Goal: Find specific page/section: Find specific page/section

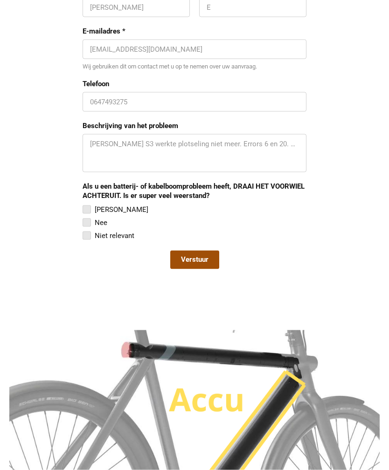
scroll to position [860, 0]
click at [85, 206] on div at bounding box center [87, 209] width 8 height 8
click at [83, 204] on input "[PERSON_NAME]" at bounding box center [83, 204] width 0 height 0
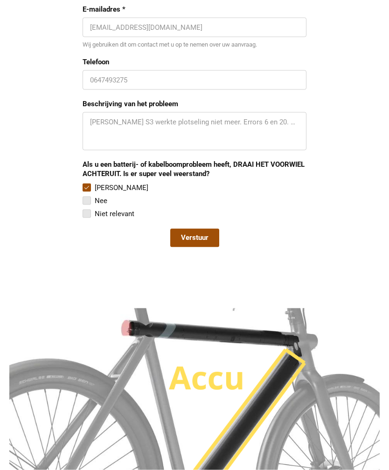
scroll to position [879, 0]
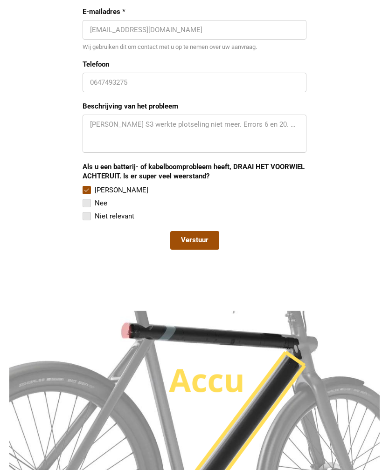
click at [79, 188] on div "Een afspraak aanvragen Voornaam Ernest Achternaam E E-mailadres * info@accuserv…" at bounding box center [194, 101] width 371 height 321
click at [83, 200] on div at bounding box center [87, 203] width 8 height 8
click at [83, 198] on input "Nee" at bounding box center [83, 198] width 0 height 0
click at [84, 217] on div at bounding box center [87, 216] width 8 height 8
click at [83, 211] on input "Niet relevant" at bounding box center [83, 211] width 0 height 0
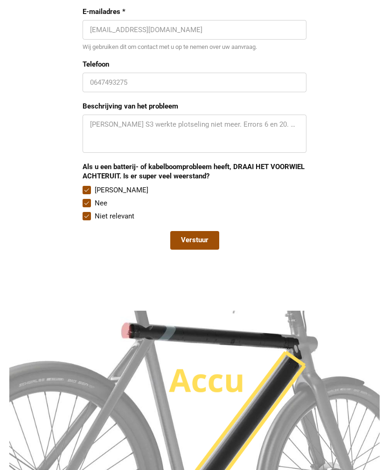
click at [83, 186] on div at bounding box center [87, 190] width 8 height 8
click at [83, 185] on input "Ja" at bounding box center [83, 185] width 0 height 0
click at [84, 205] on div at bounding box center [87, 203] width 8 height 8
click at [83, 198] on input "Nee" at bounding box center [83, 198] width 0 height 0
click at [83, 218] on div at bounding box center [87, 216] width 8 height 8
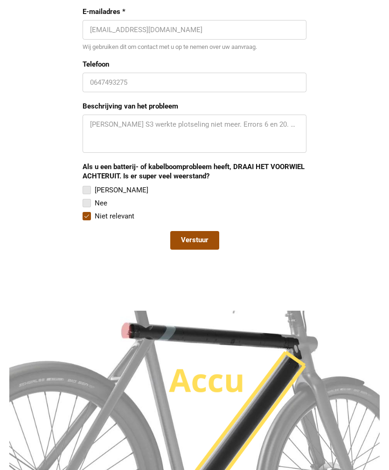
click at [83, 211] on input "Niet relevant" at bounding box center [83, 211] width 0 height 0
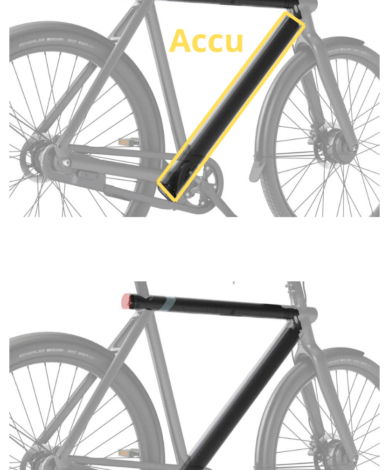
scroll to position [1197, 0]
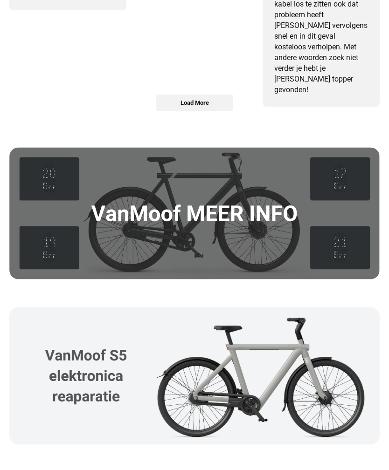
scroll to position [1165, 0]
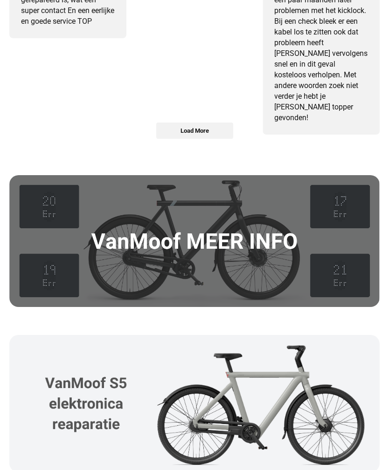
click at [69, 225] on img at bounding box center [194, 241] width 371 height 132
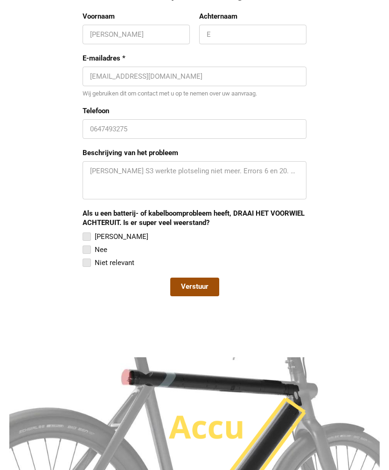
scroll to position [831, 0]
